Goal: Task Accomplishment & Management: Complete application form

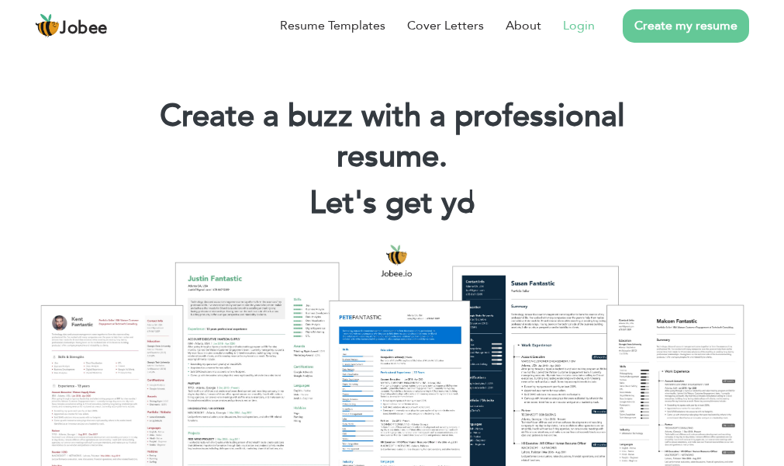
click at [579, 30] on link "Login" at bounding box center [579, 25] width 32 height 19
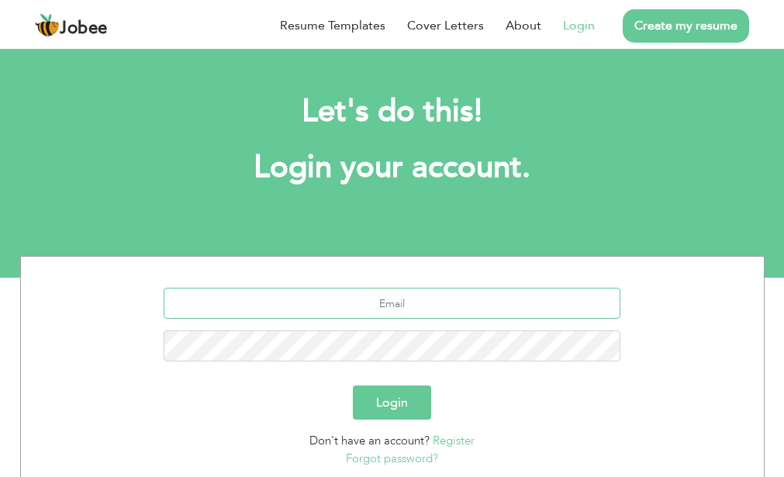
click at [358, 302] on input "text" at bounding box center [392, 303] width 457 height 31
type input "[EMAIL_ADDRESS][DOMAIN_NAME]"
click at [353, 386] on button "Login" at bounding box center [392, 403] width 78 height 34
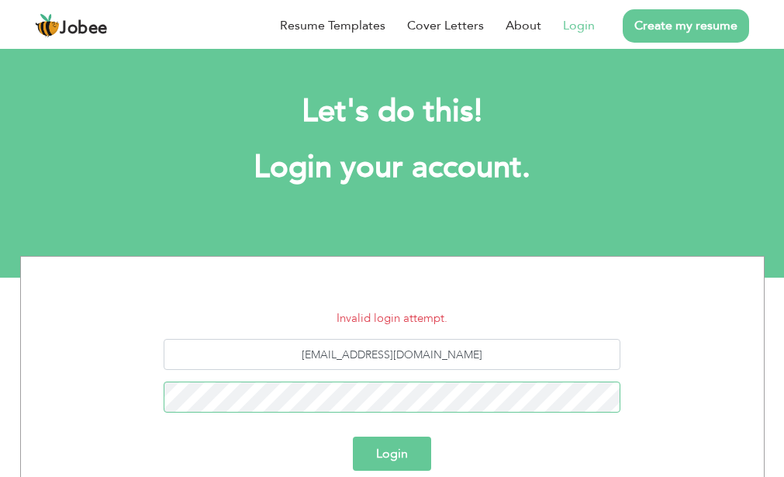
click at [353, 437] on button "Login" at bounding box center [392, 454] width 78 height 34
click at [580, 26] on link "Login" at bounding box center [579, 25] width 32 height 19
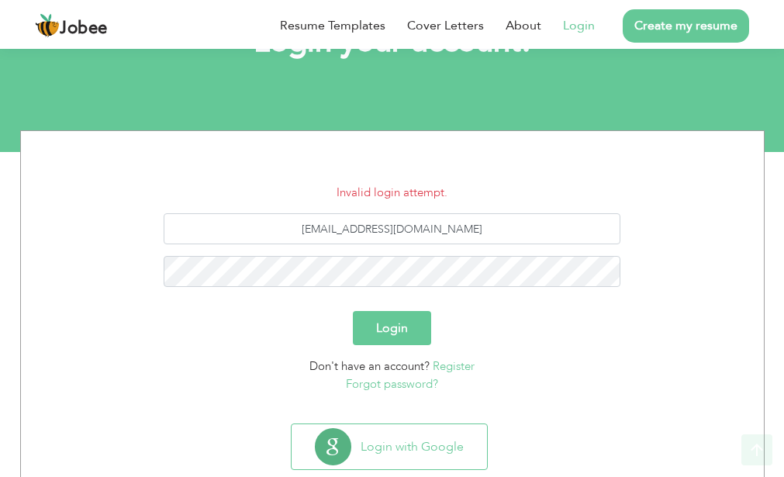
scroll to position [163, 0]
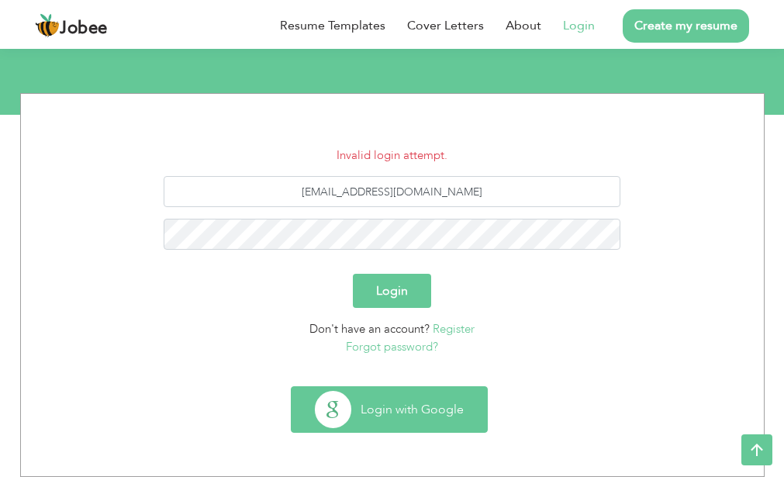
click at [371, 431] on button "Login with Google" at bounding box center [390, 409] width 196 height 45
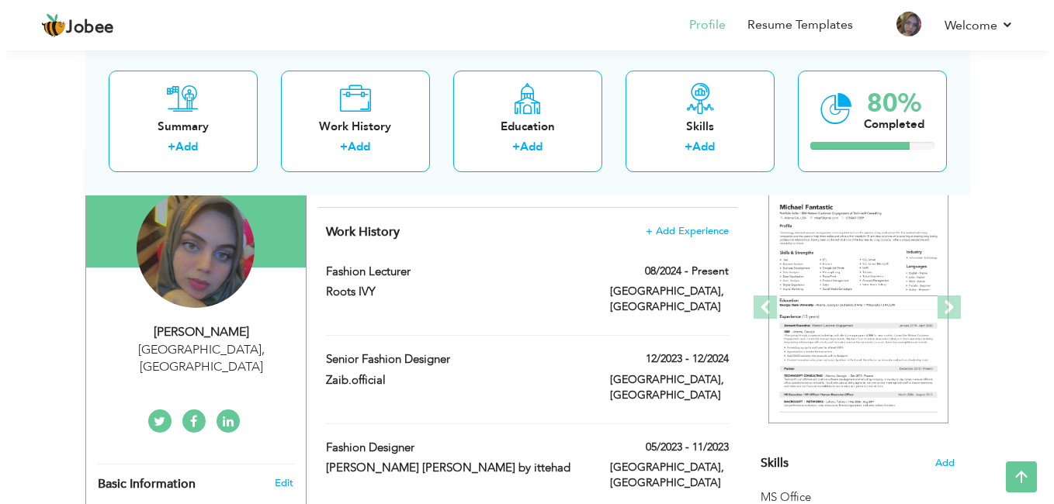
scroll to position [134, 0]
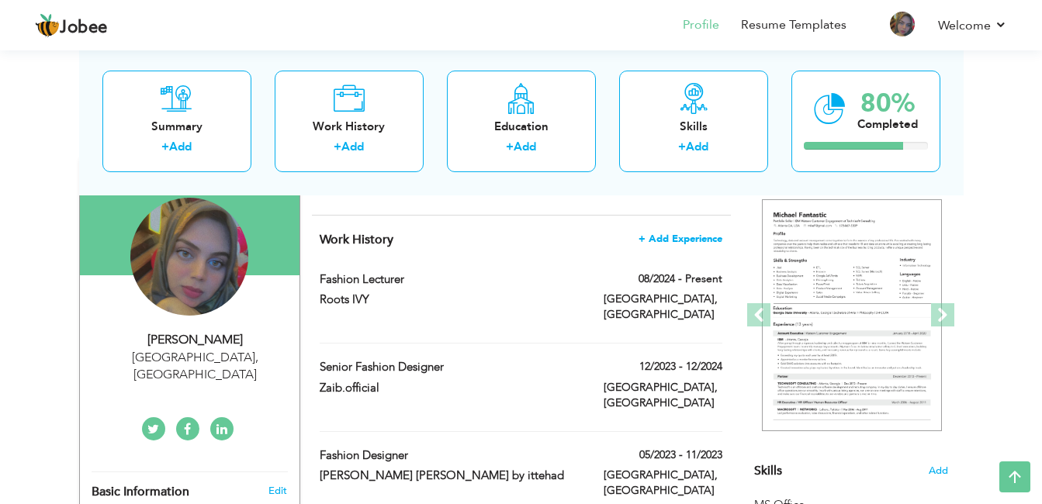
click at [670, 241] on span "+ Add Experience" at bounding box center [681, 239] width 84 height 11
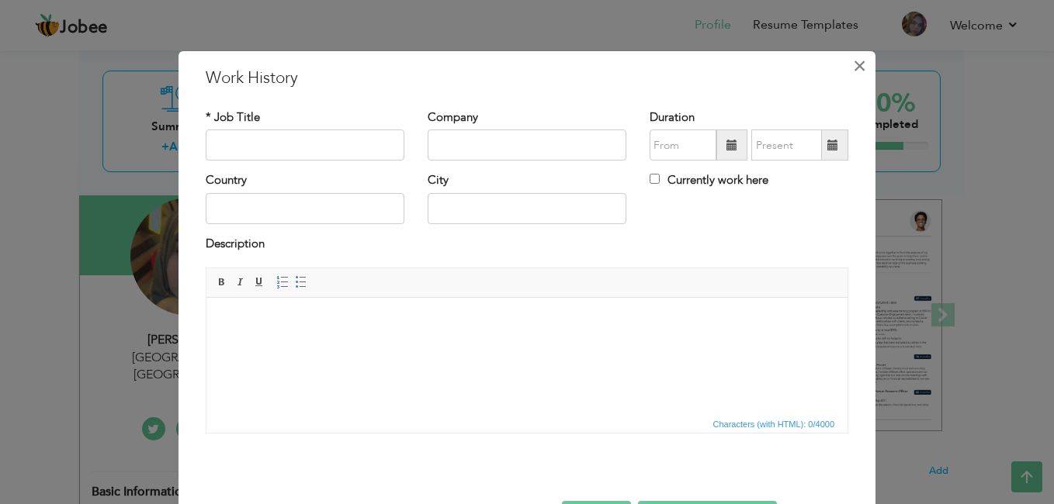
click at [795, 67] on span "×" at bounding box center [859, 66] width 13 height 28
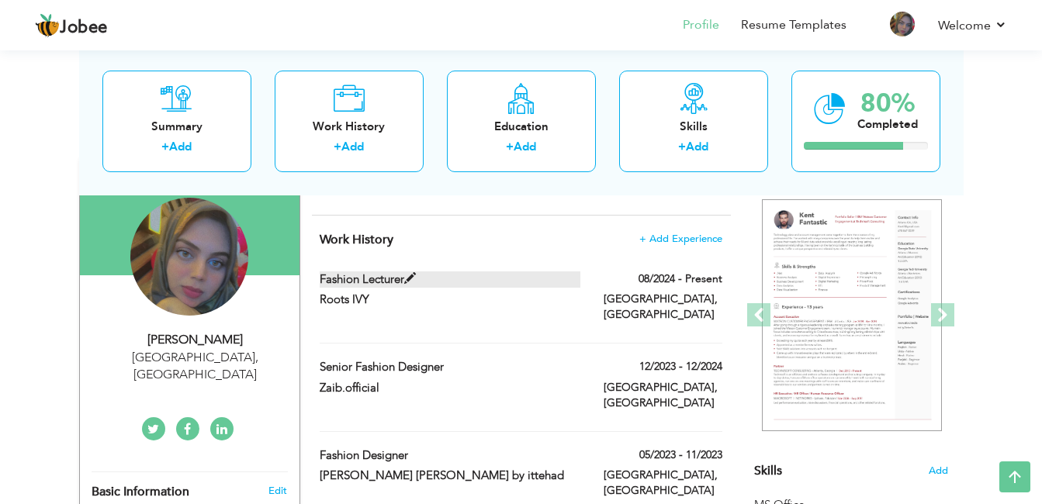
click at [359, 284] on label "Fashion lecturer" at bounding box center [450, 280] width 261 height 16
type input "Fashion lecturer"
type input "Roots IVY"
type input "08/2024"
type input "Pakistan"
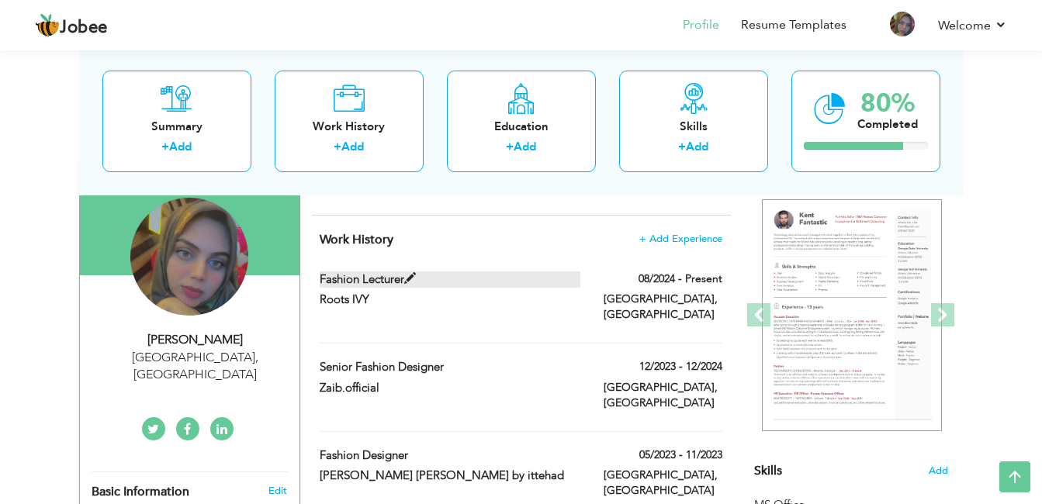
type input "Faisalabad"
checkbox input "true"
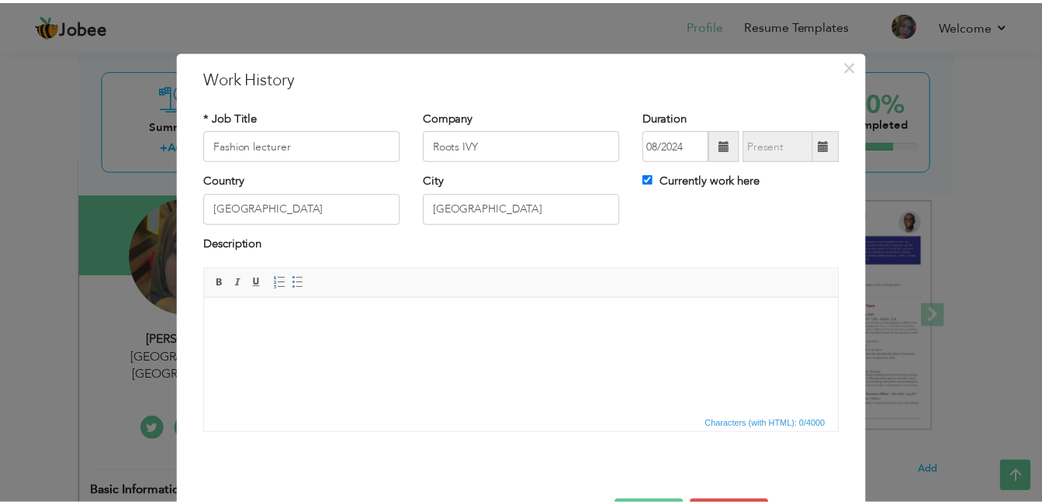
scroll to position [54, 0]
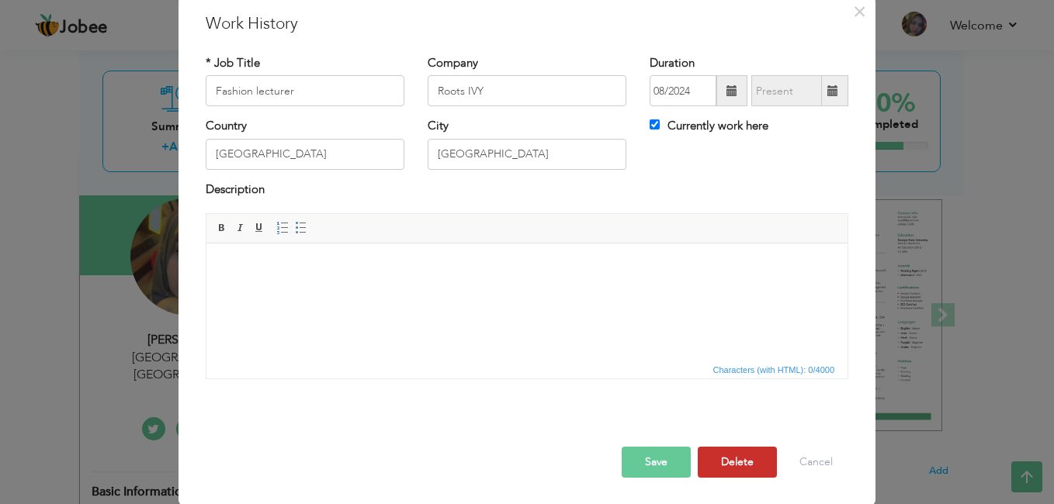
click at [732, 452] on button "Delete" at bounding box center [737, 462] width 79 height 31
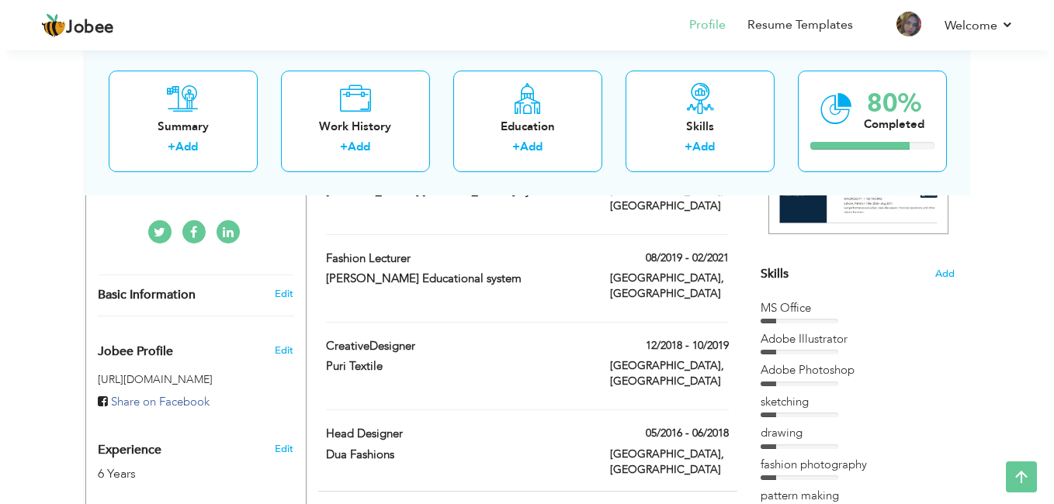
scroll to position [327, 0]
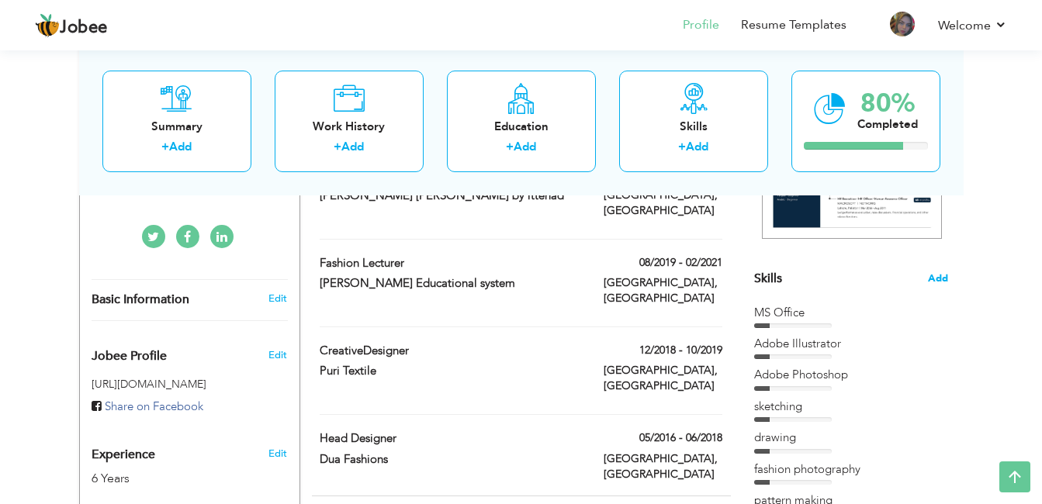
click at [795, 276] on span "Add" at bounding box center [938, 279] width 20 height 15
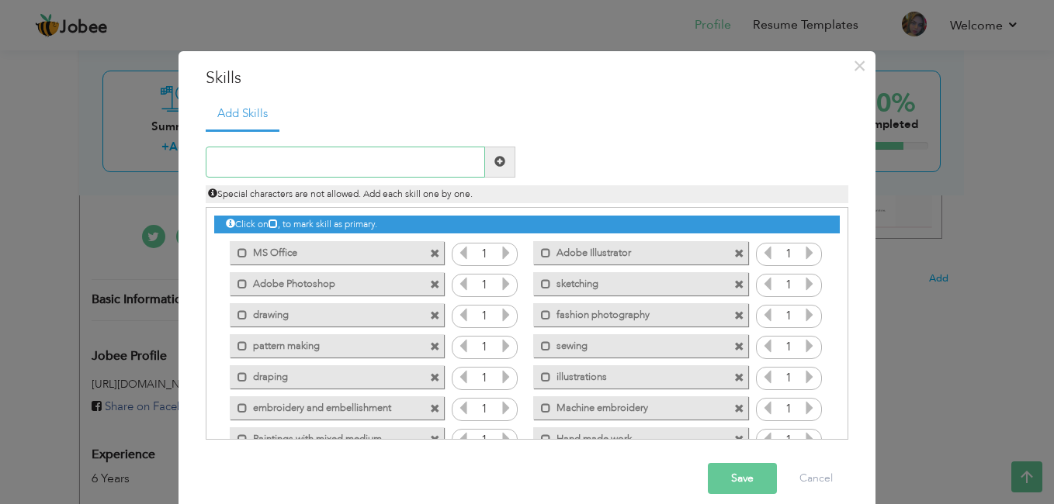
click at [383, 158] on input "text" at bounding box center [345, 162] width 279 height 31
type input "canva"
click at [494, 164] on span at bounding box center [499, 161] width 11 height 11
click at [408, 158] on input "text" at bounding box center [345, 162] width 279 height 31
type input "a"
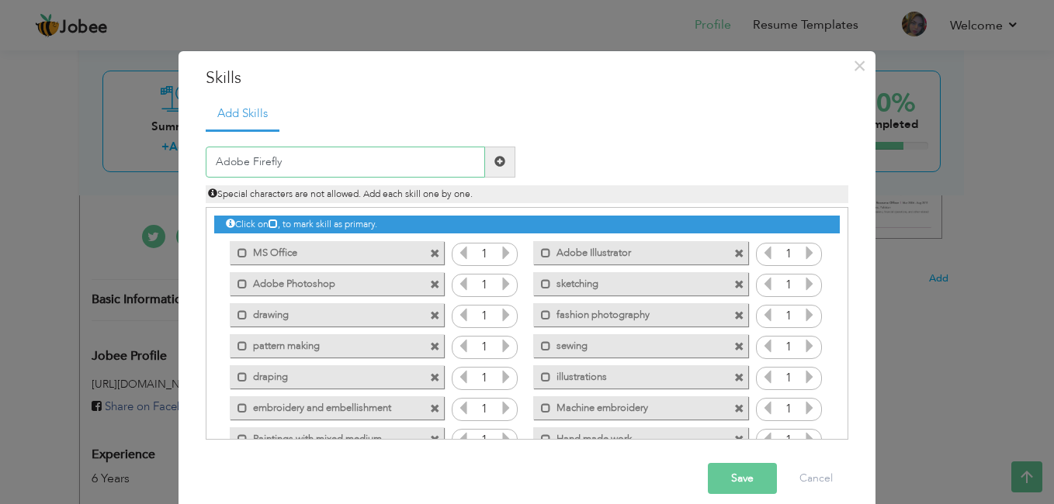
type input "Adobe Firefly"
click at [494, 161] on span at bounding box center [499, 161] width 11 height 11
click at [426, 168] on input "text" at bounding box center [345, 162] width 279 height 31
type input "DeepArt"
click at [497, 154] on span at bounding box center [500, 162] width 30 height 31
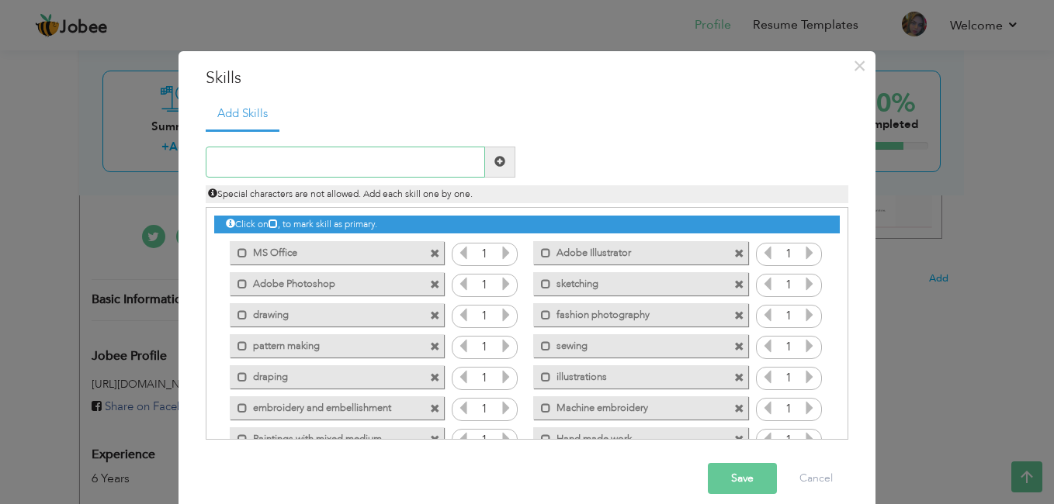
click at [445, 168] on input "text" at bounding box center [345, 162] width 279 height 31
type input "R"
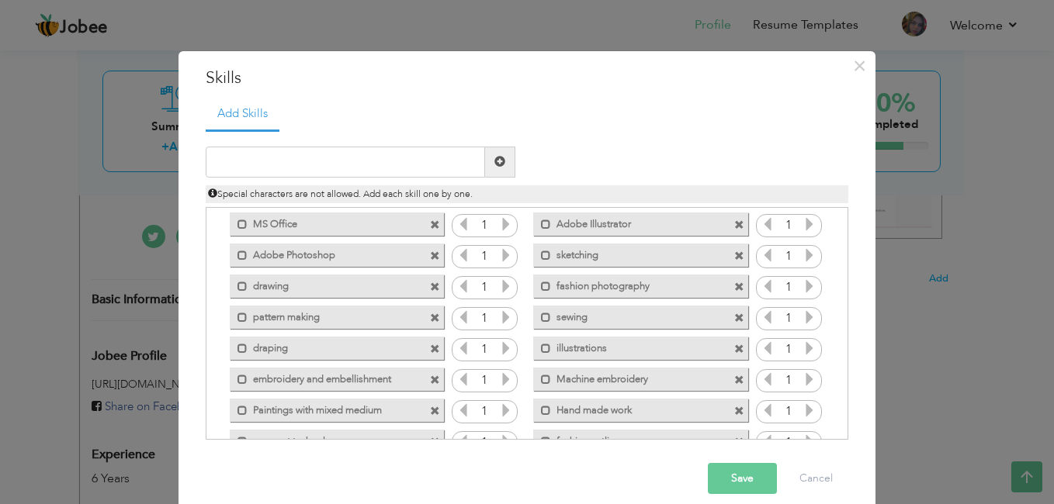
scroll to position [0, 0]
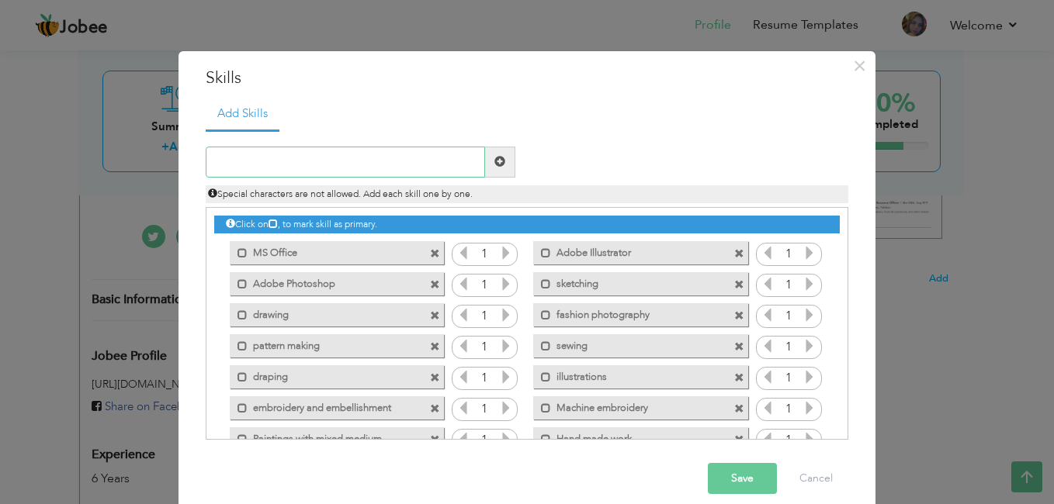
click at [410, 161] on input "text" at bounding box center [345, 162] width 279 height 31
type input "AI Tools"
click at [494, 166] on span at bounding box center [499, 161] width 11 height 11
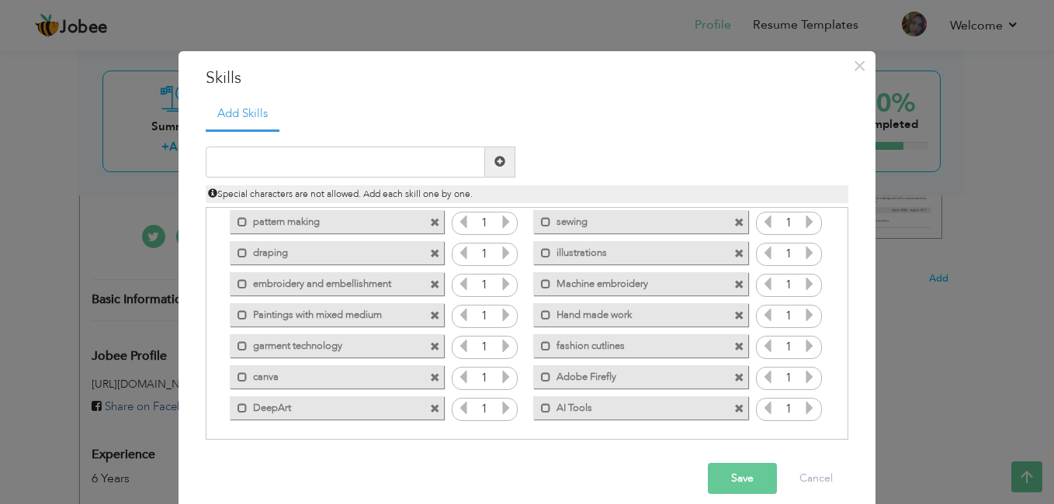
scroll to position [128, 0]
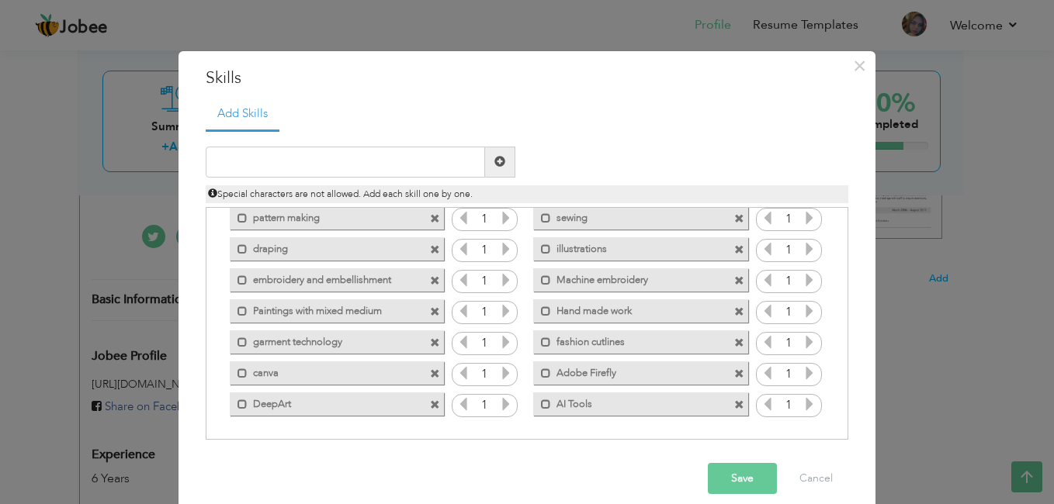
click at [734, 404] on span at bounding box center [739, 405] width 10 height 10
click at [435, 169] on input "text" at bounding box center [345, 162] width 279 height 31
type input "AI"
click at [494, 167] on span at bounding box center [499, 161] width 11 height 11
click at [742, 476] on button "Save" at bounding box center [742, 478] width 69 height 31
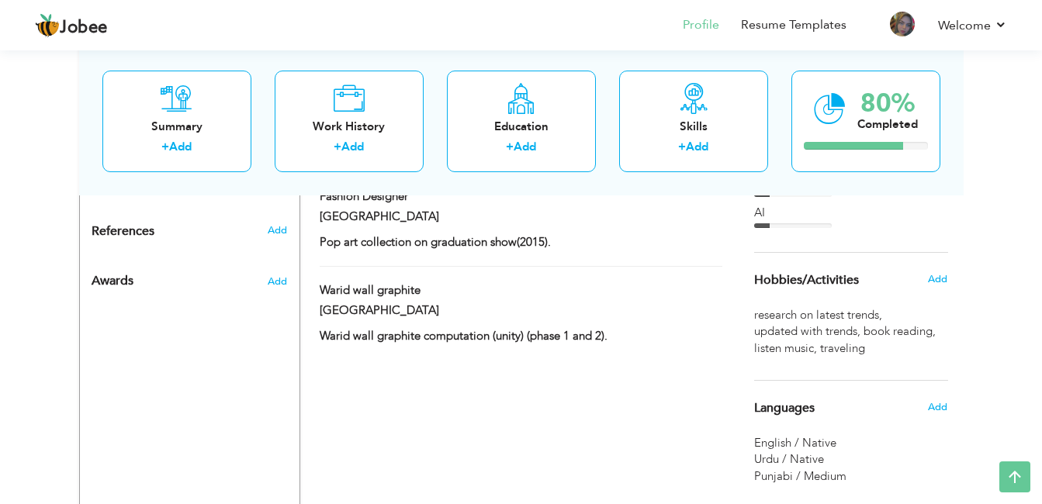
scroll to position [1040, 0]
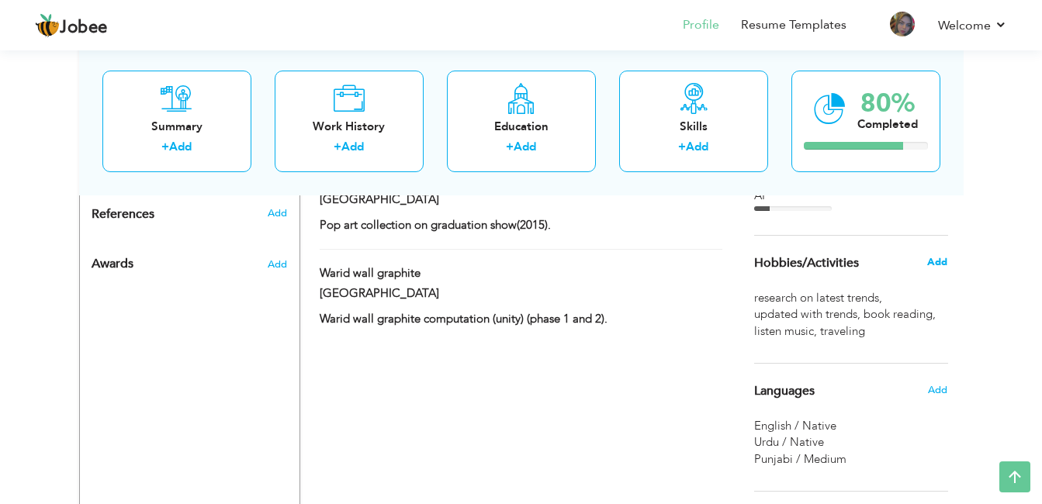
click at [795, 266] on span "Add" at bounding box center [937, 262] width 20 height 14
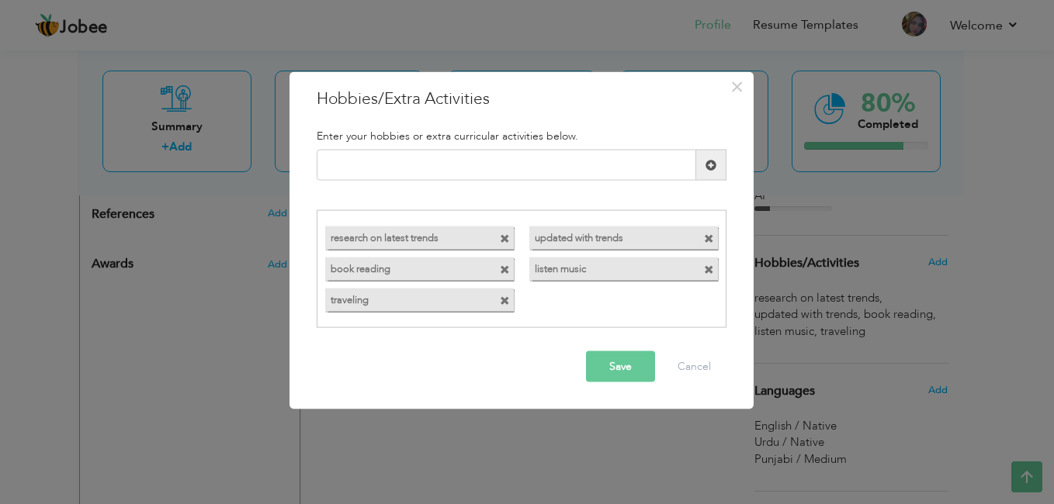
click at [709, 238] on span at bounding box center [709, 239] width 10 height 10
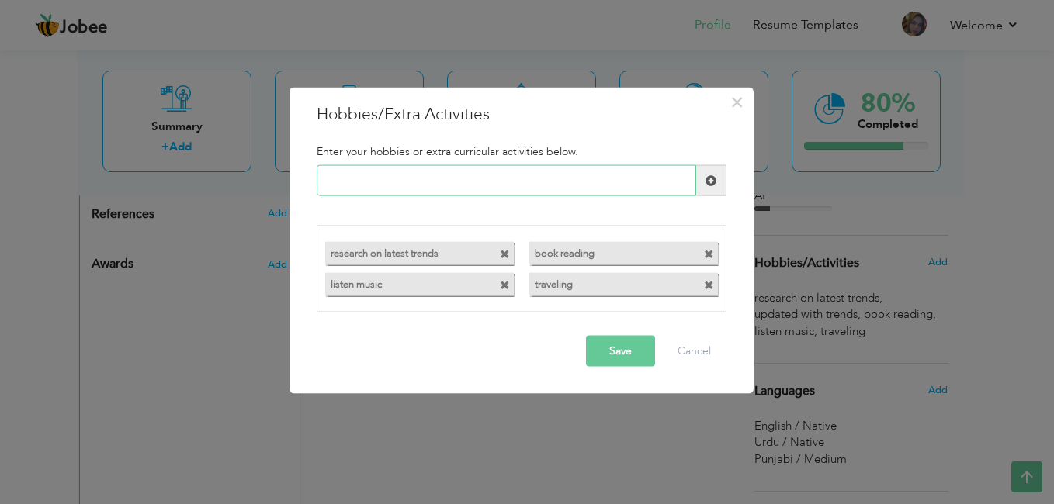
click at [553, 183] on input "text" at bounding box center [506, 180] width 379 height 31
type input "Creative Exploration"
click at [722, 178] on span at bounding box center [711, 180] width 30 height 31
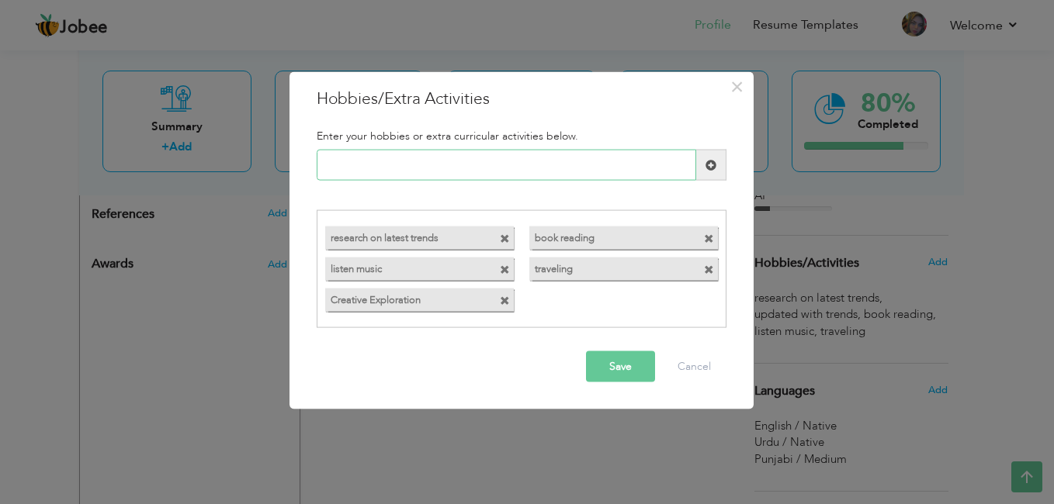
click at [628, 164] on input "text" at bounding box center [506, 165] width 379 height 31
click at [479, 163] on input "Continuous Learning" at bounding box center [506, 165] width 379 height 31
type input "Continuous Learning"
click at [703, 165] on span at bounding box center [711, 165] width 30 height 31
click at [502, 237] on span at bounding box center [505, 239] width 10 height 10
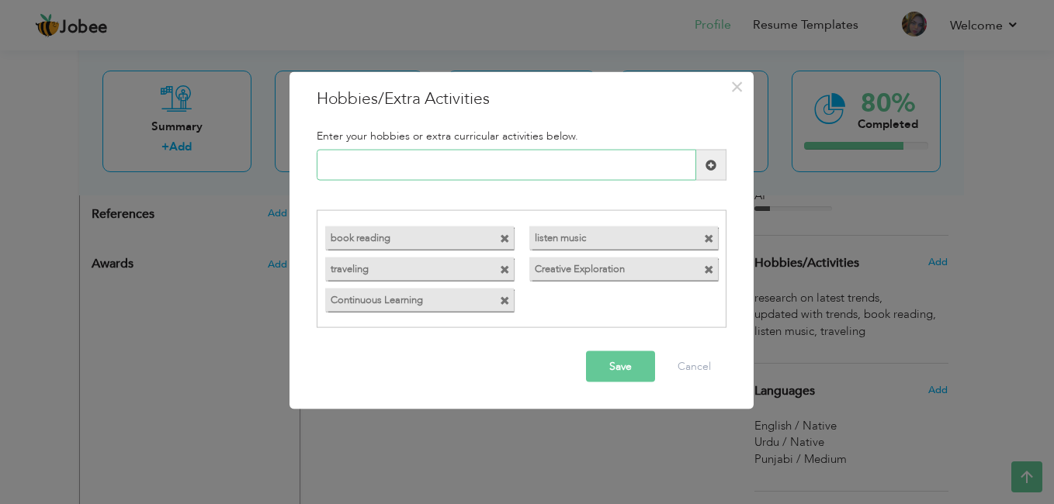
click at [489, 168] on input "text" at bounding box center [506, 165] width 379 height 31
type input "Fashion Designing"
click at [715, 168] on span at bounding box center [710, 164] width 11 height 11
click at [608, 162] on input "text" at bounding box center [506, 165] width 379 height 31
type input "t"
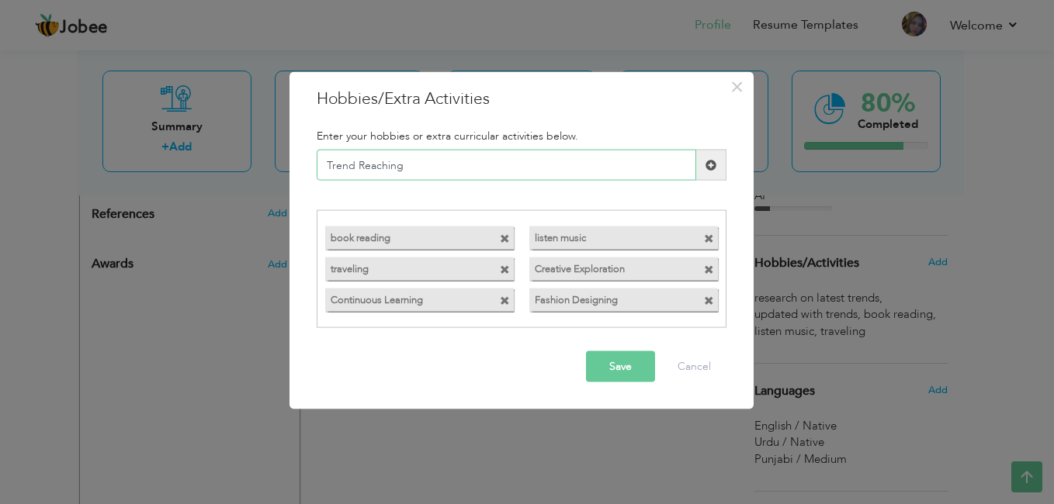
type input "Trend Reaching"
click at [713, 164] on span at bounding box center [710, 164] width 11 height 11
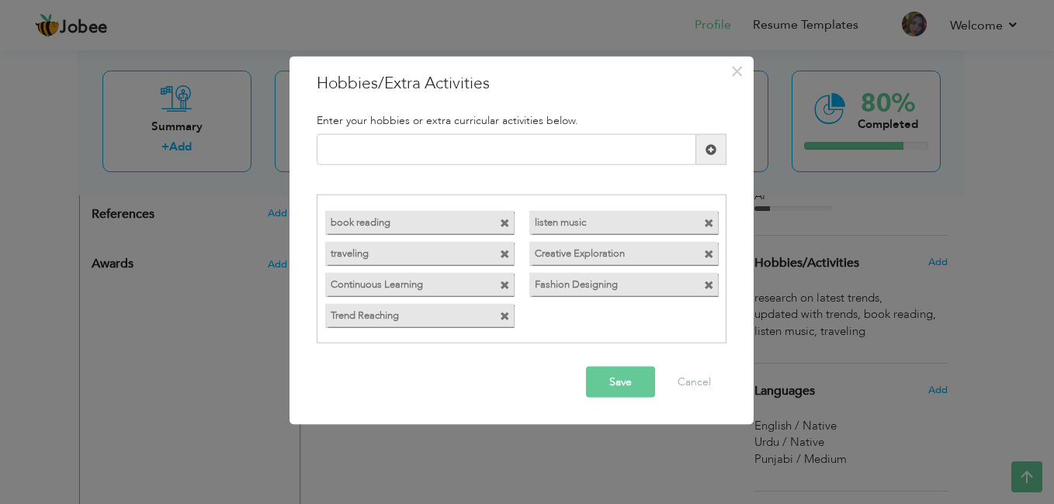
click at [616, 378] on button "Save" at bounding box center [620, 381] width 69 height 31
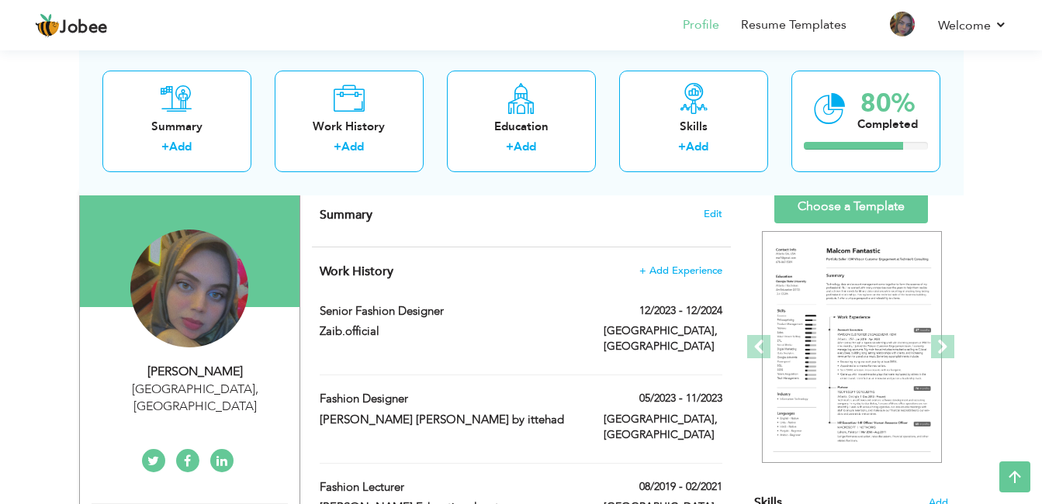
scroll to position [0, 0]
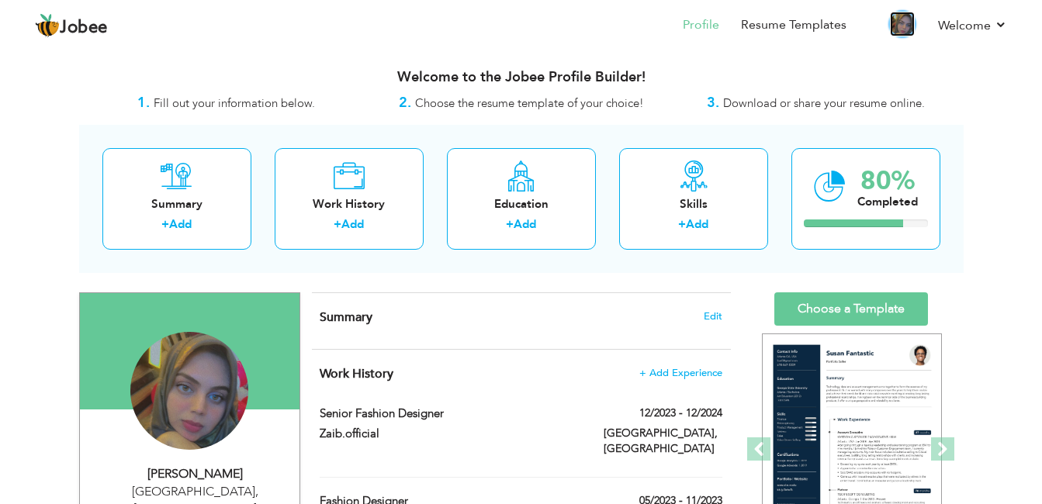
click at [795, 20] on img at bounding box center [902, 24] width 25 height 25
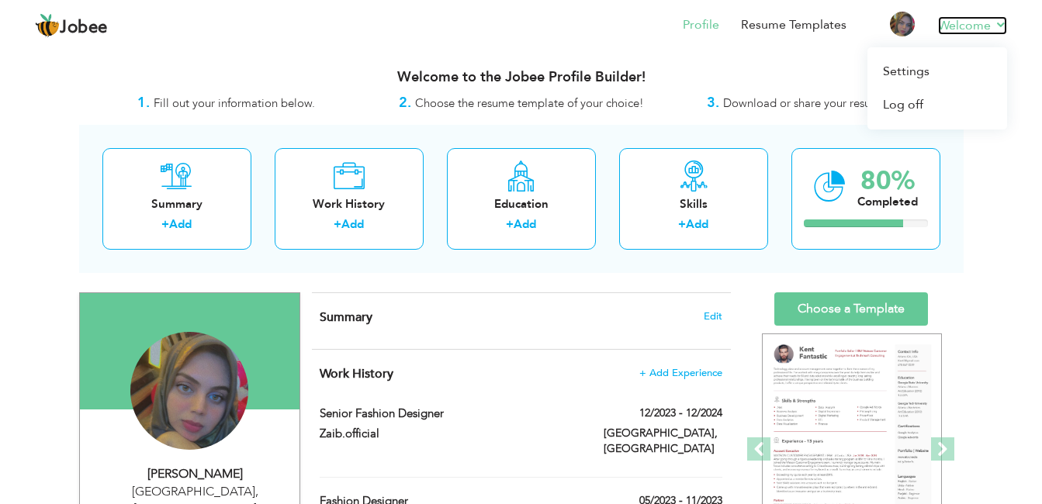
click at [795, 26] on link "Welcome" at bounding box center [972, 25] width 69 height 19
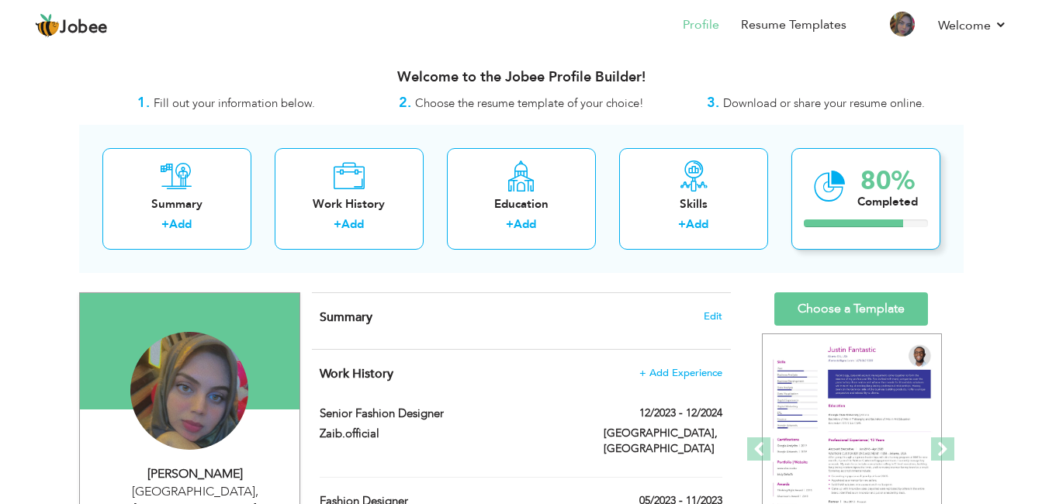
click at [795, 230] on div "80% Completed" at bounding box center [865, 199] width 149 height 102
click at [795, 178] on div "80%" at bounding box center [887, 181] width 61 height 26
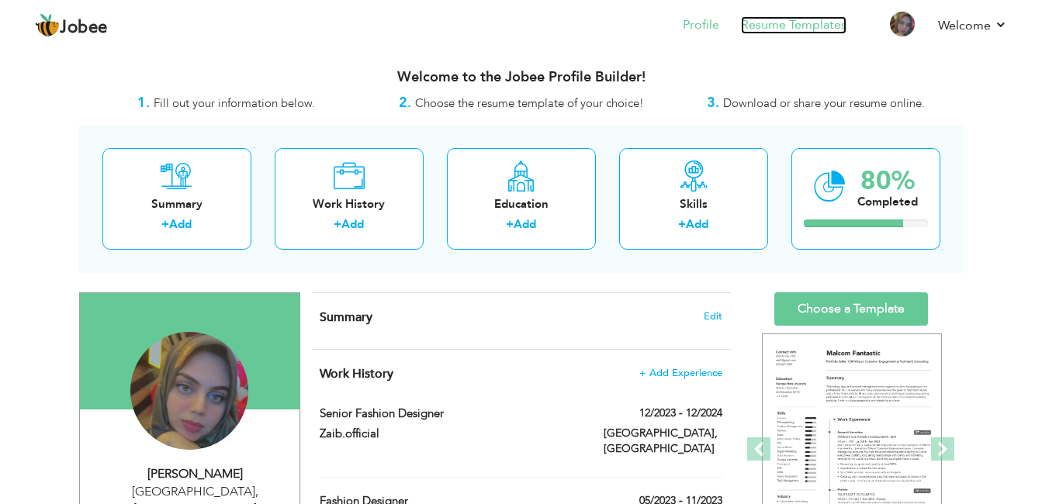
click at [795, 19] on link "Resume Templates" at bounding box center [794, 25] width 106 height 18
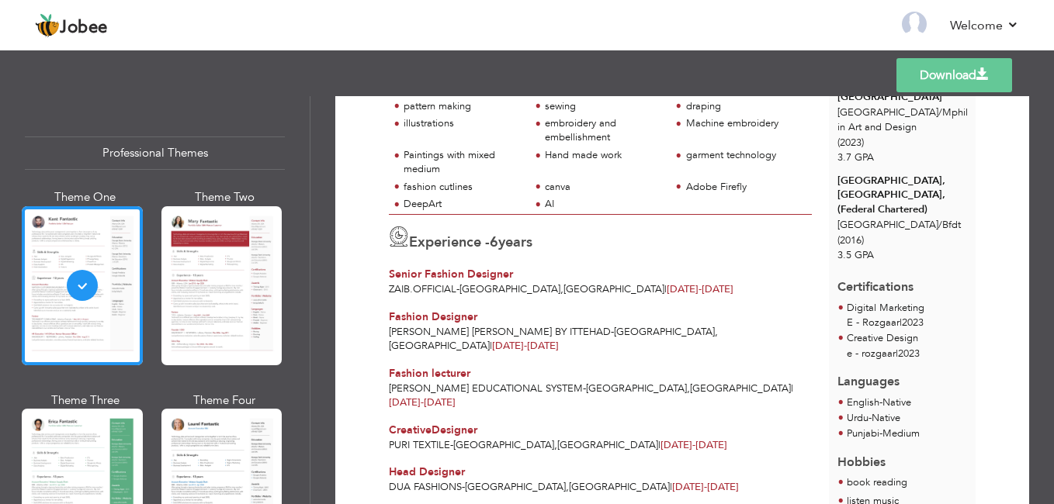
scroll to position [248, 0]
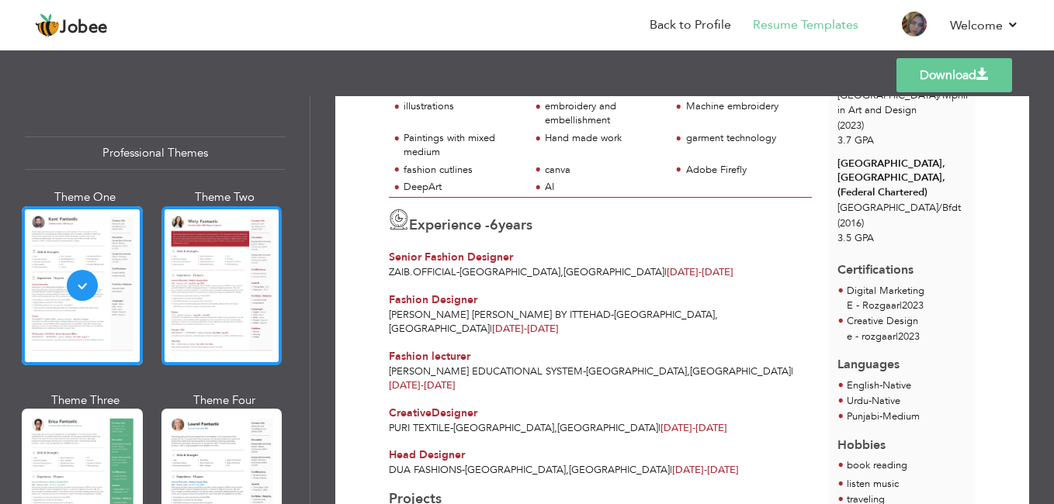
click at [196, 334] on div at bounding box center [221, 285] width 121 height 159
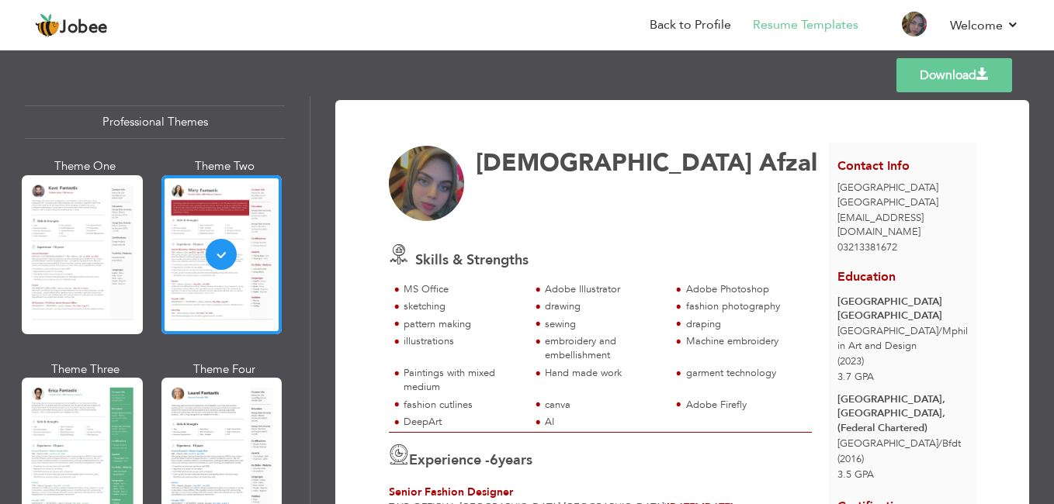
scroll to position [62, 0]
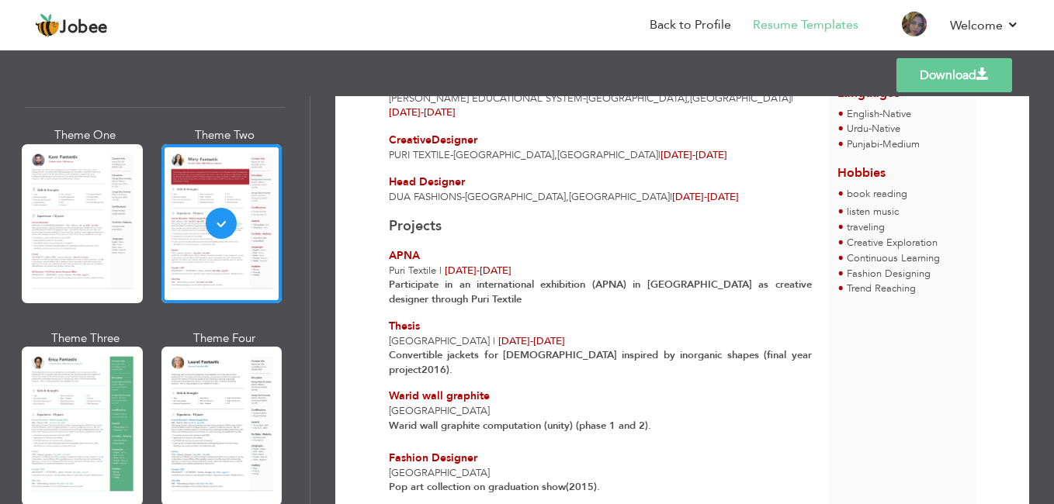
scroll to position [616, 0]
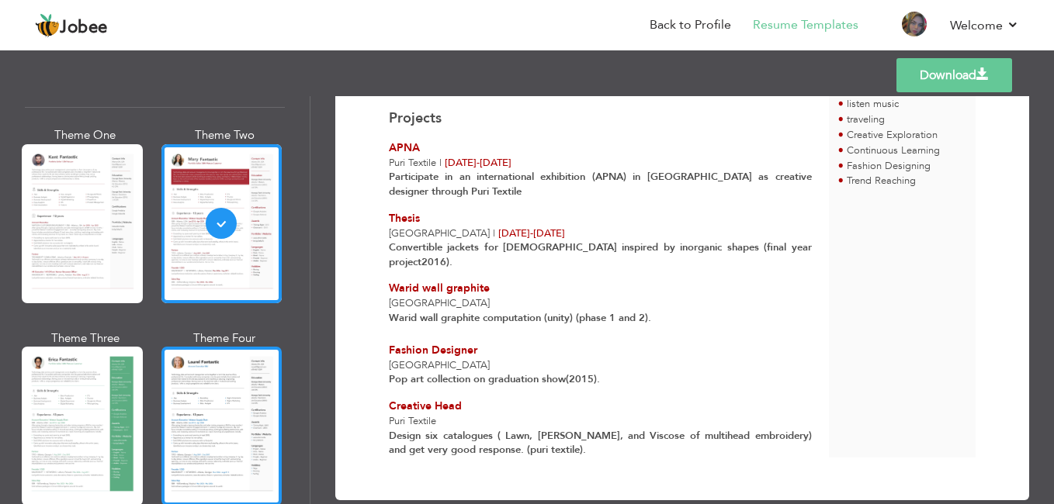
click at [202, 417] on div at bounding box center [221, 426] width 121 height 159
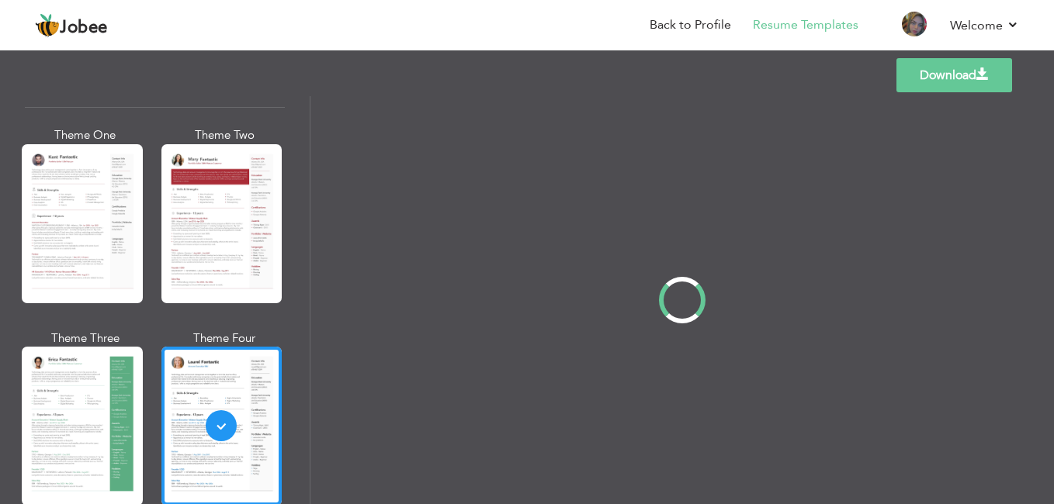
scroll to position [0, 0]
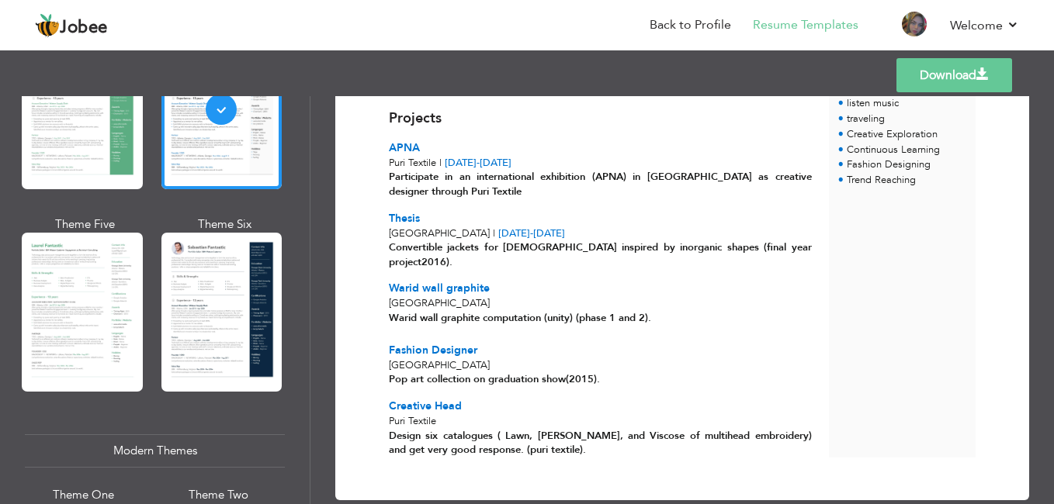
scroll to position [409, 0]
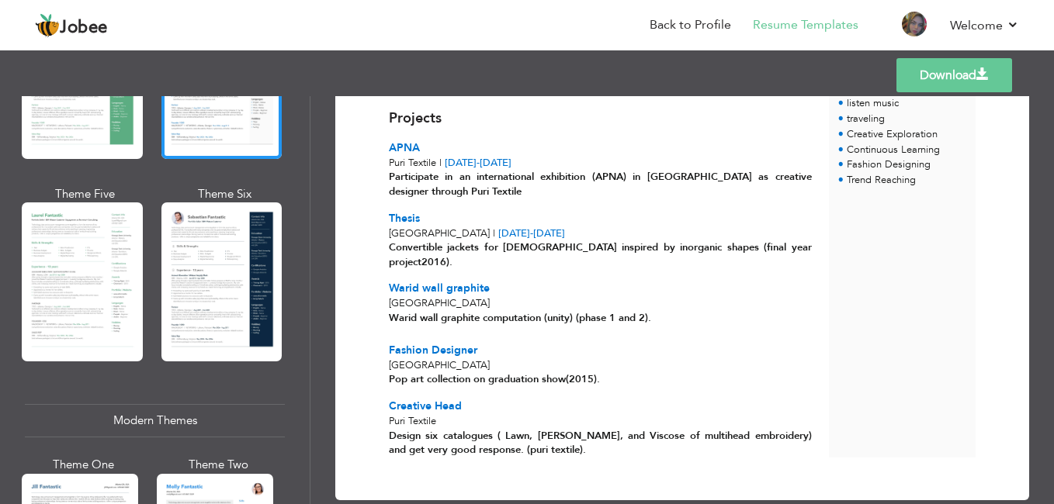
click at [303, 189] on div "Professional Themes Theme One Theme Two Theme Three Theme Six" at bounding box center [155, 300] width 310 height 408
drag, startPoint x: 303, startPoint y: 189, endPoint x: 306, endPoint y: 177, distance: 12.8
click at [306, 177] on div "Professional Themes Theme One Theme Two Theme Three Theme Six" at bounding box center [155, 300] width 310 height 408
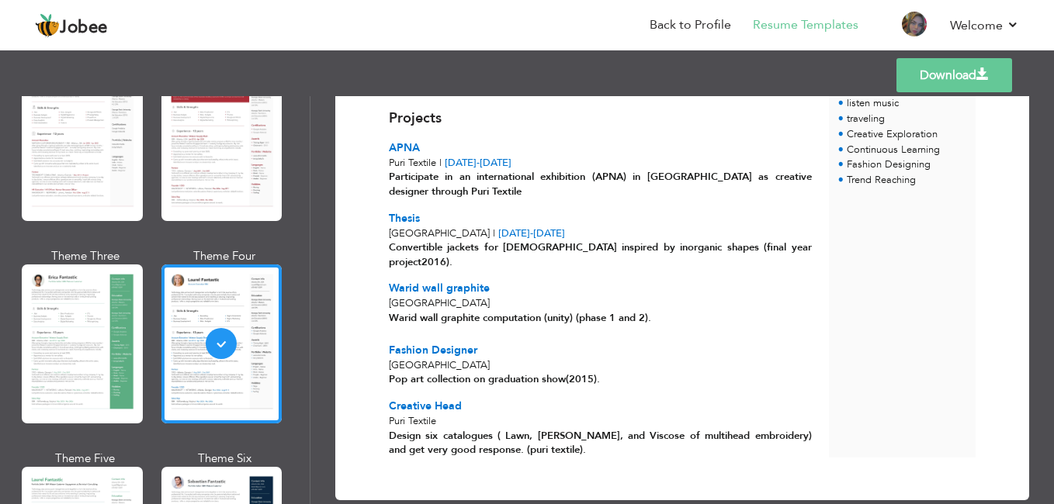
scroll to position [0, 0]
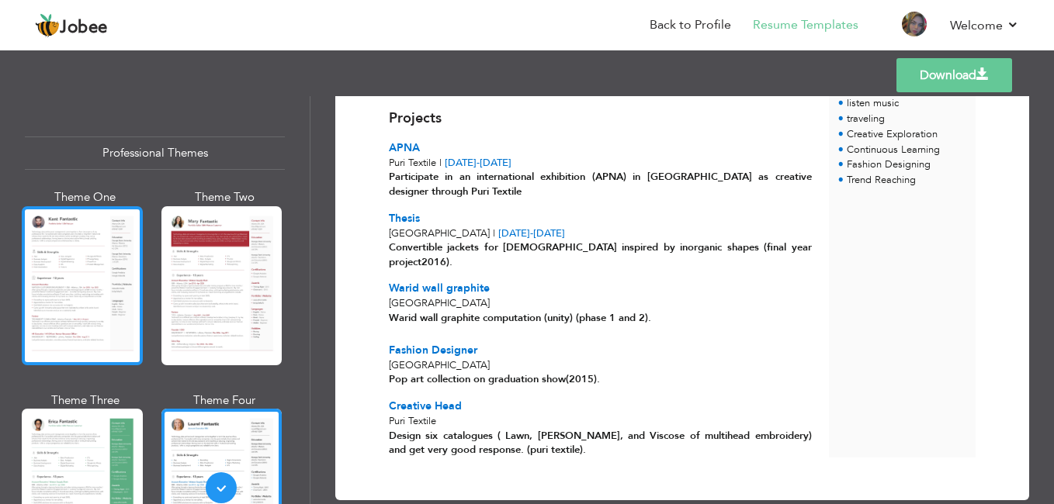
click at [88, 240] on div at bounding box center [82, 285] width 121 height 159
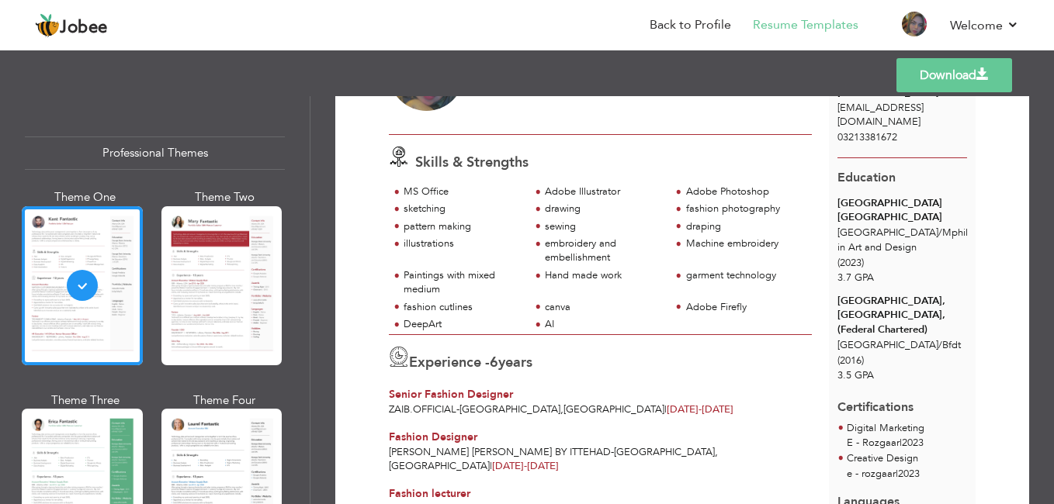
scroll to position [16, 0]
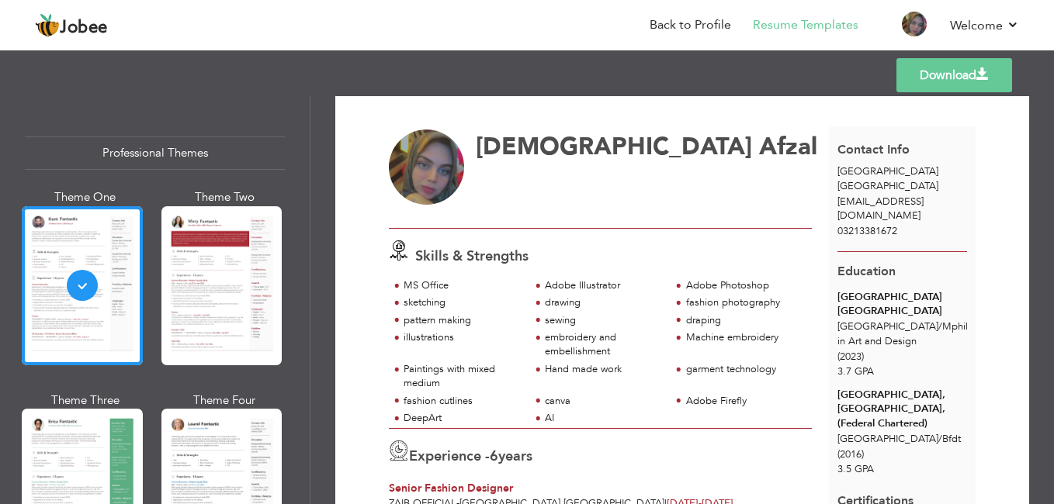
click at [964, 68] on link "Download" at bounding box center [954, 75] width 116 height 34
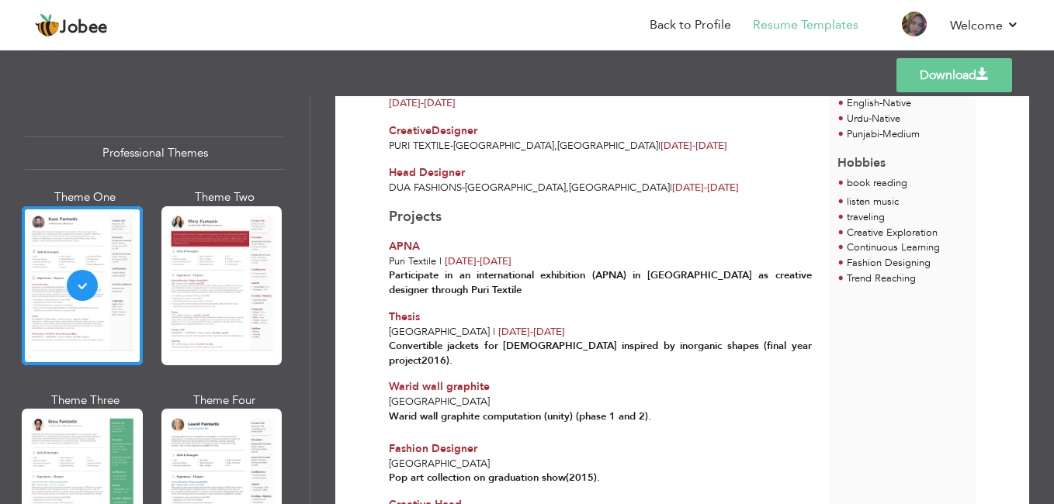
scroll to position [544, 0]
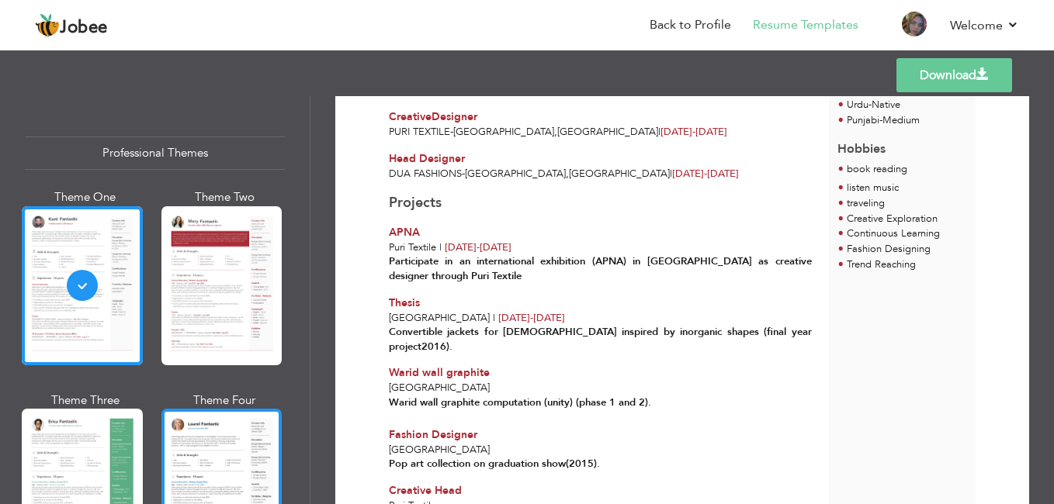
click at [207, 424] on div at bounding box center [221, 488] width 121 height 159
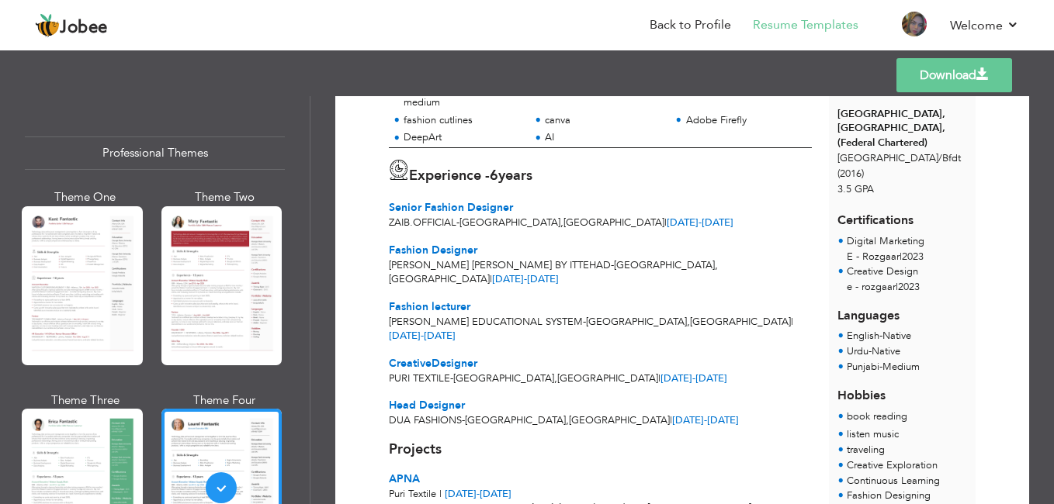
scroll to position [300, 0]
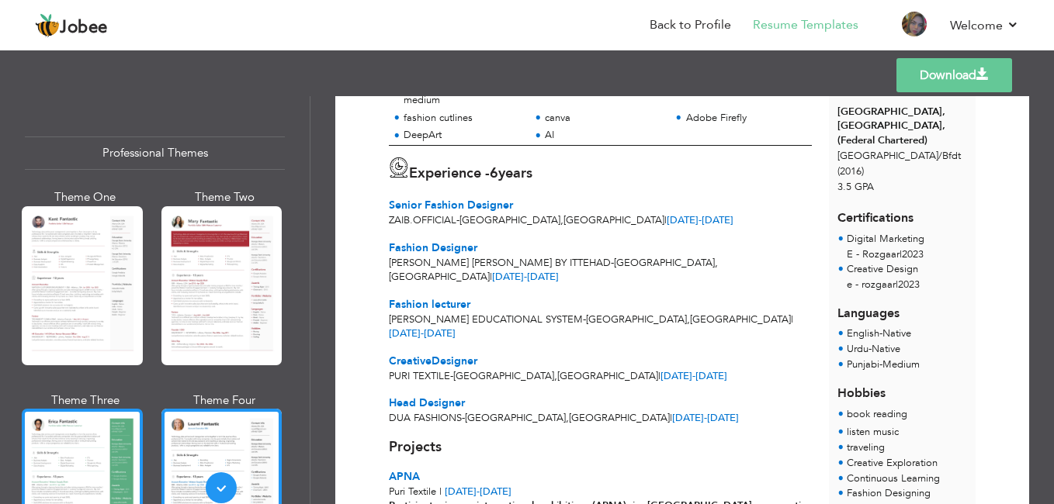
click at [85, 438] on div at bounding box center [82, 488] width 121 height 159
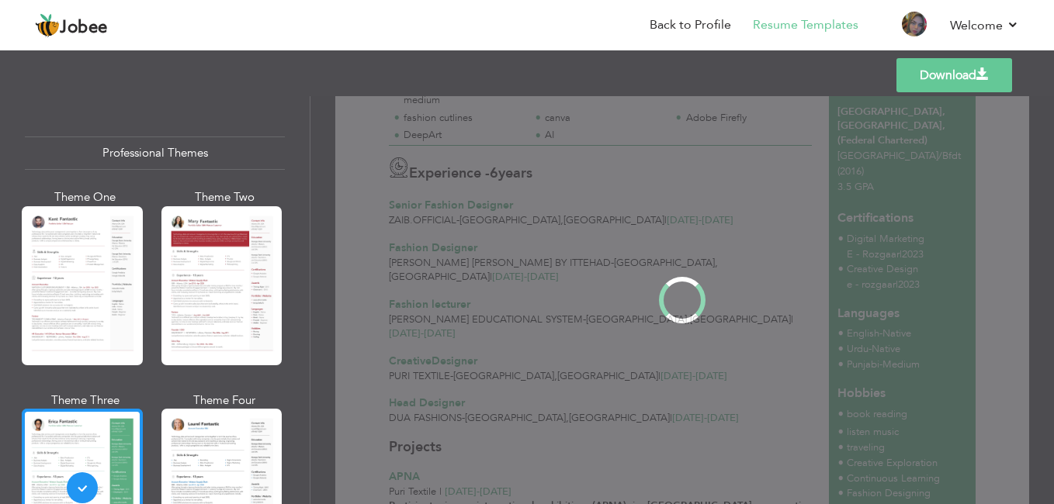
scroll to position [0, 0]
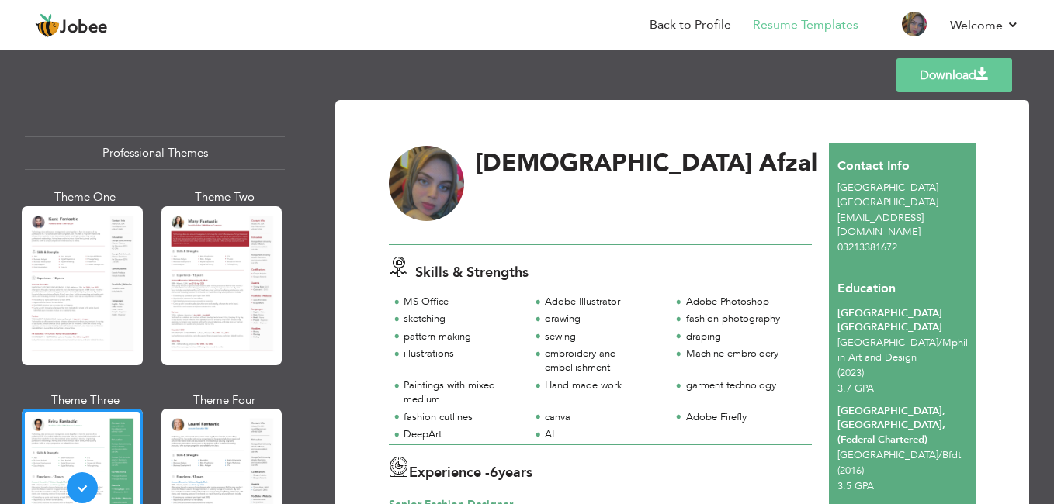
drag, startPoint x: 1047, startPoint y: 190, endPoint x: 1049, endPoint y: 202, distance: 11.9
click at [1049, 202] on div "Download Aqsa Afzal Skills & Strengths drawing" at bounding box center [681, 300] width 743 height 408
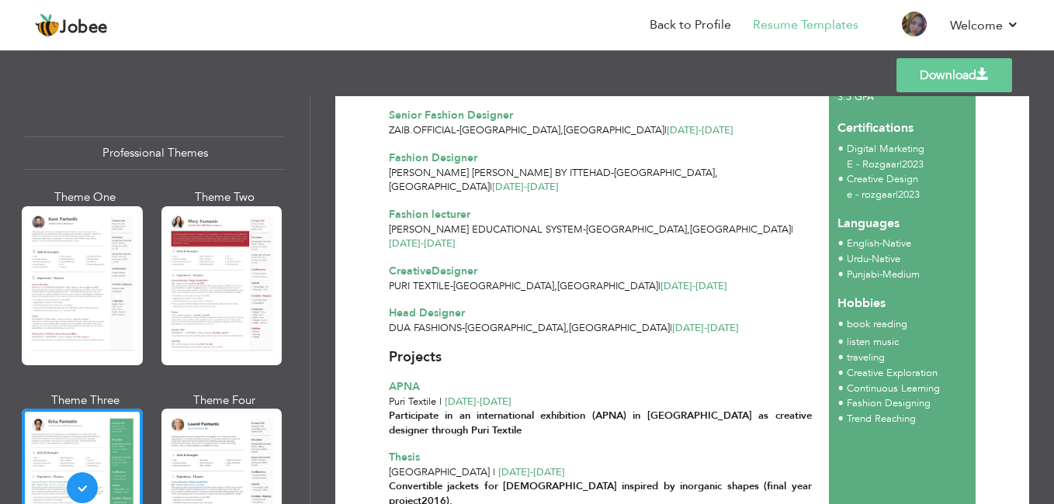
scroll to position [467, 0]
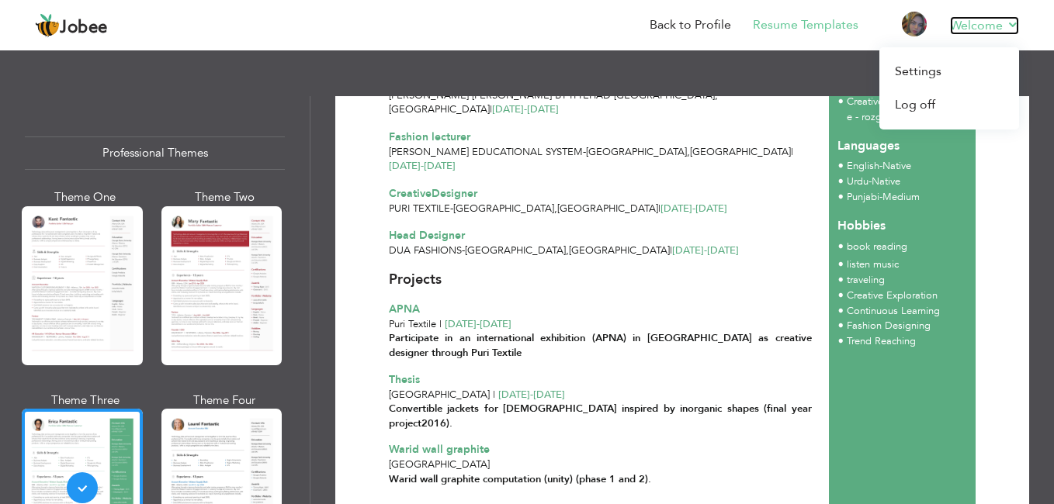
click at [1009, 24] on link "Welcome" at bounding box center [984, 25] width 69 height 19
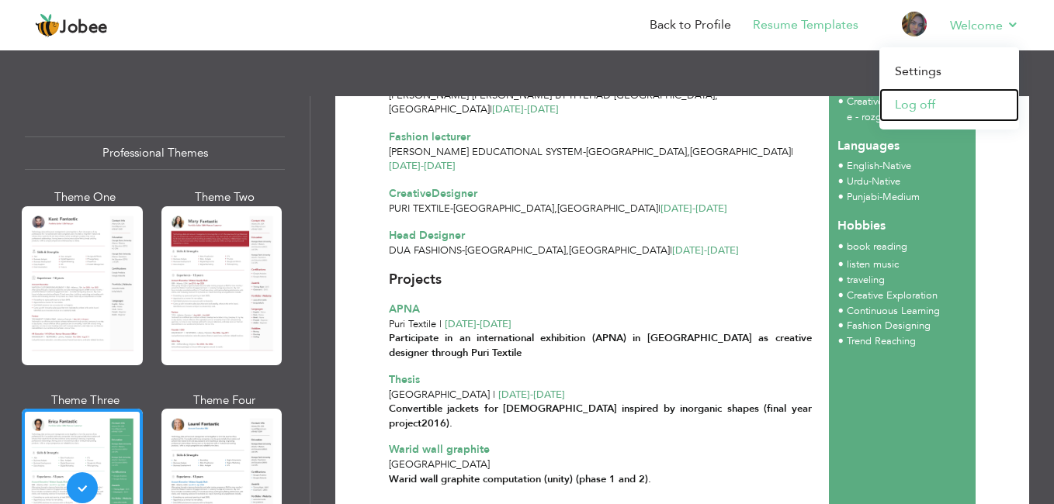
click at [936, 109] on link "Log off" at bounding box center [949, 104] width 140 height 33
